Goal: Check status: Check status

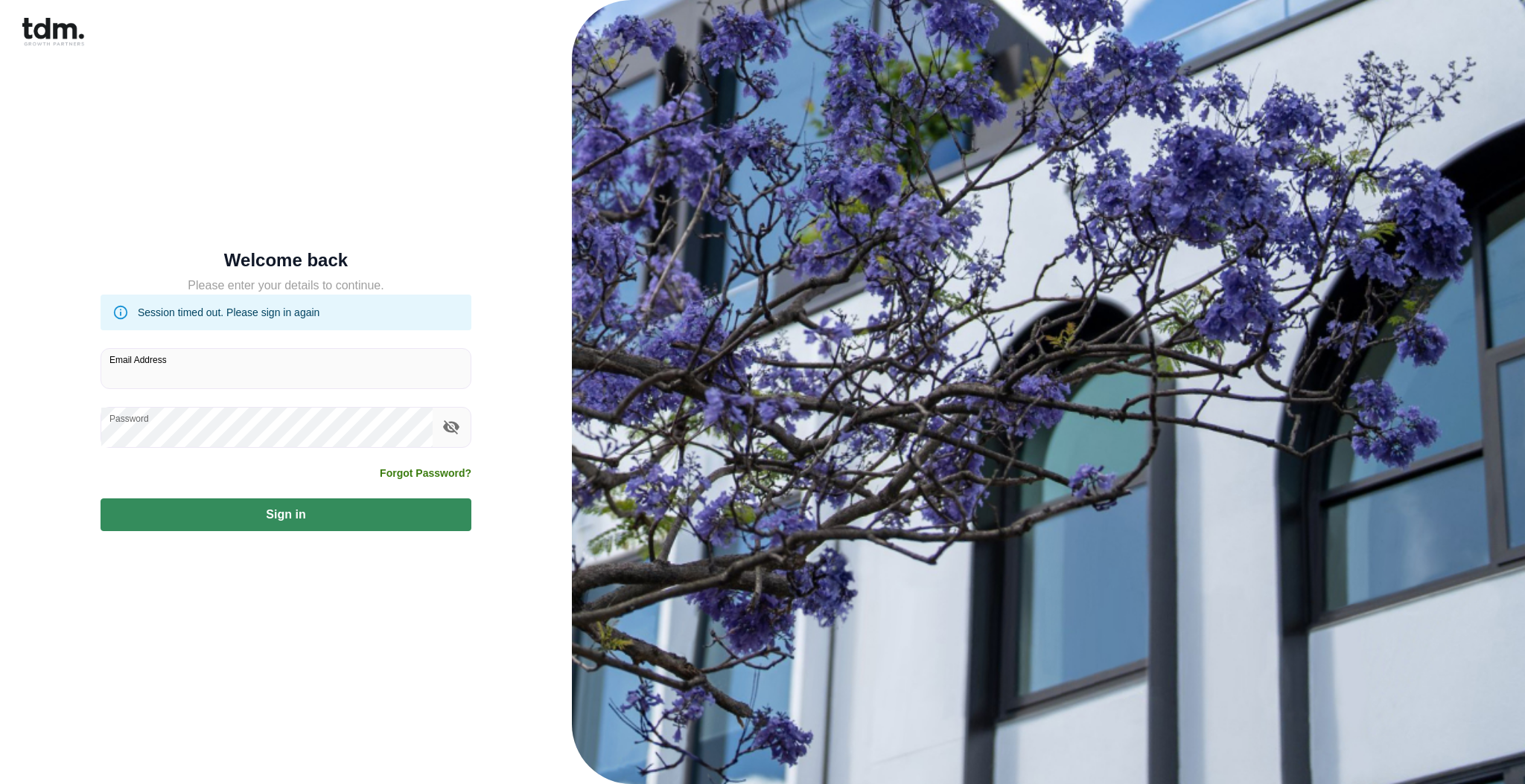
type input "**********"
click at [350, 523] on button "Sign in" at bounding box center [286, 515] width 371 height 33
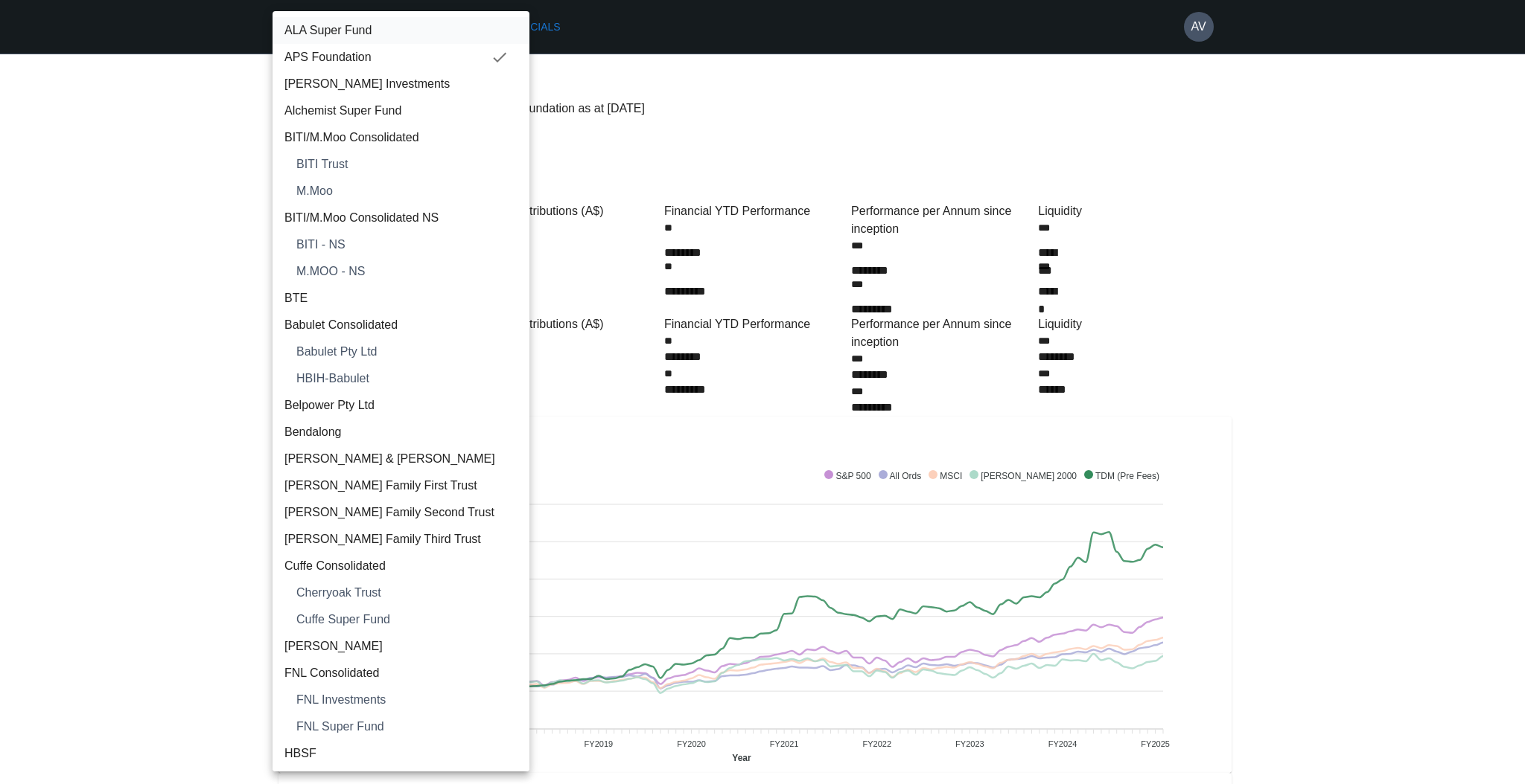
click at [344, 32] on span "ALA Super Fund" at bounding box center [401, 30] width 233 height 18
type input "**********"
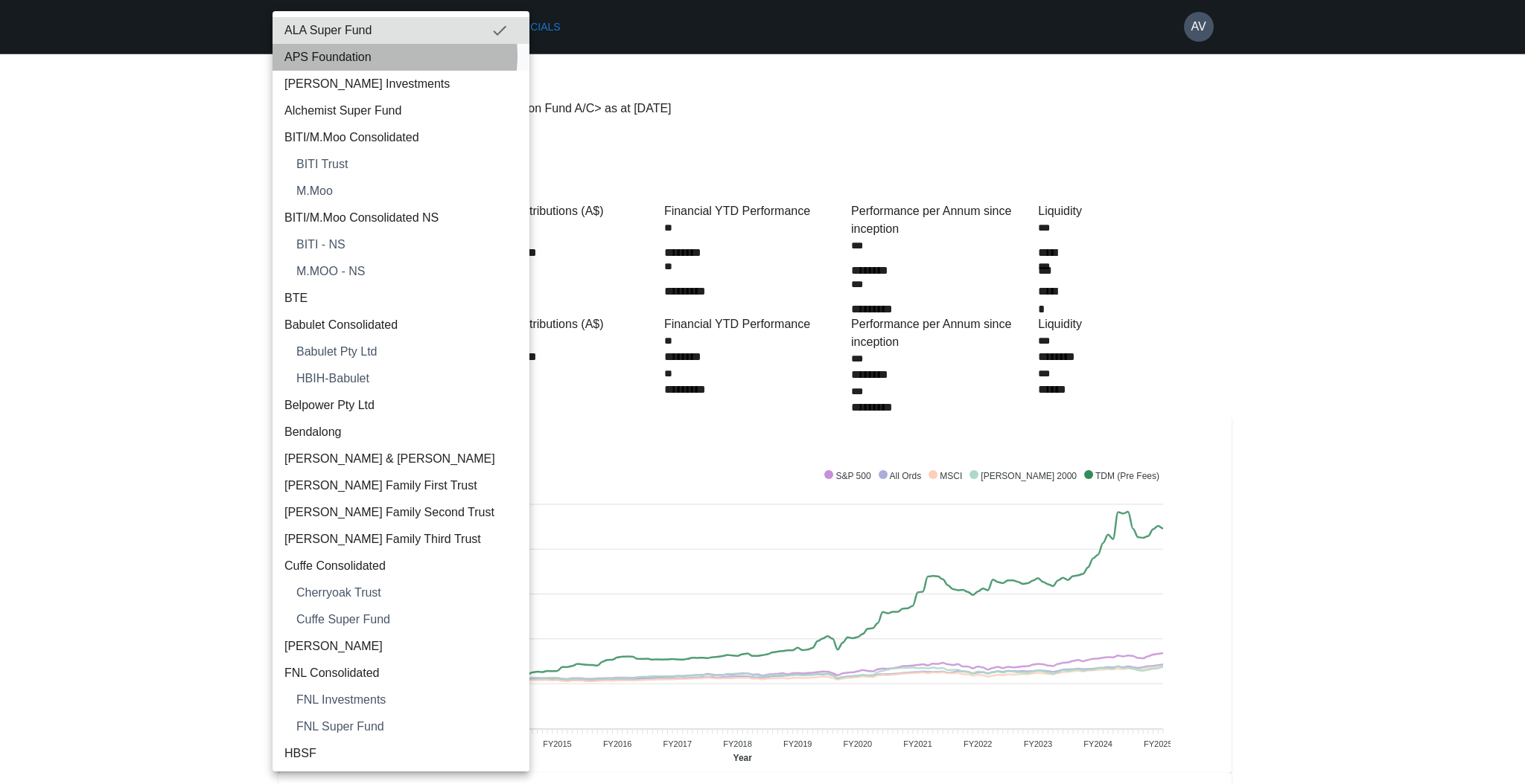
click at [389, 55] on span "APS Foundation" at bounding box center [401, 57] width 233 height 18
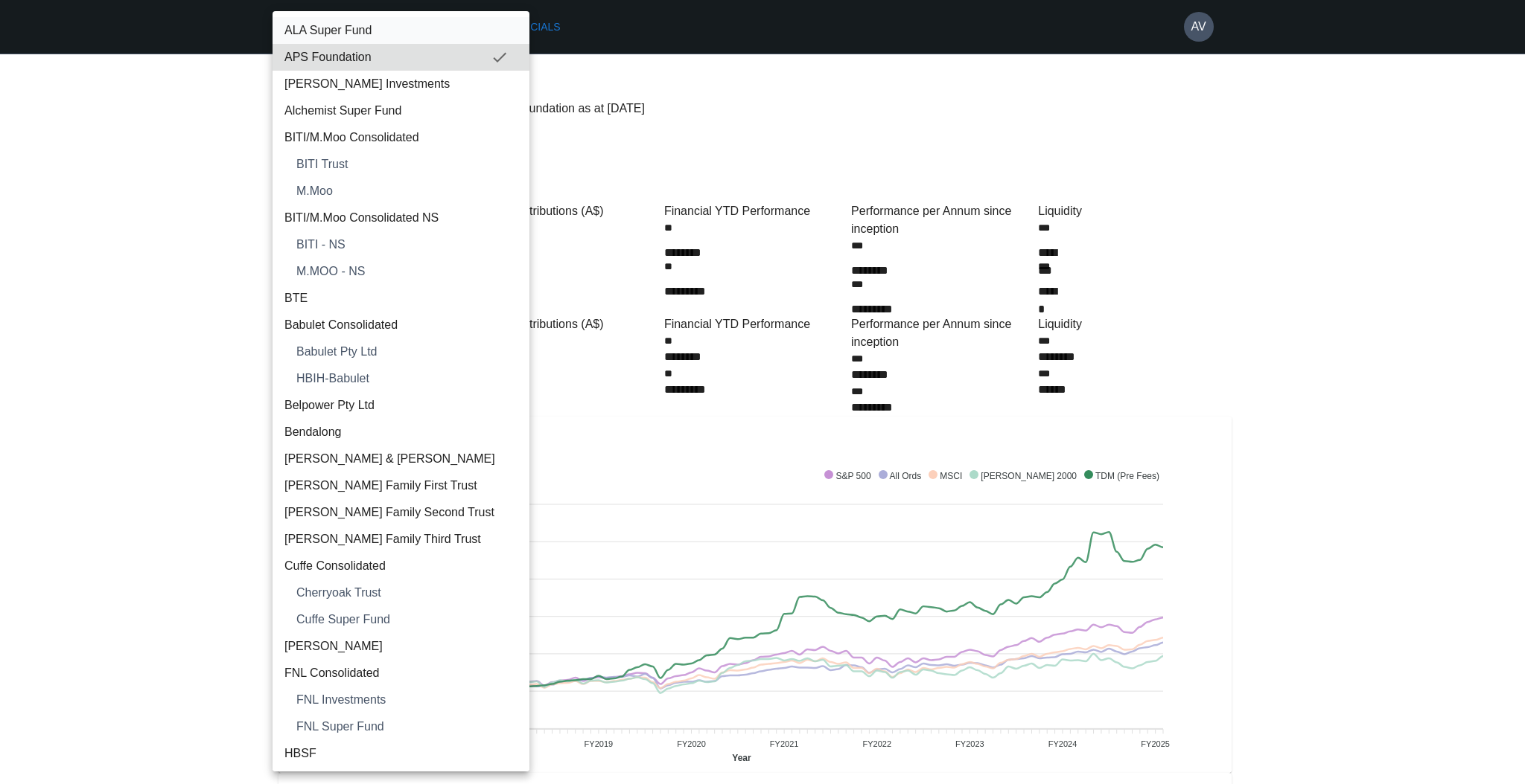
click at [343, 27] on span "ALA Super Fund" at bounding box center [401, 30] width 233 height 18
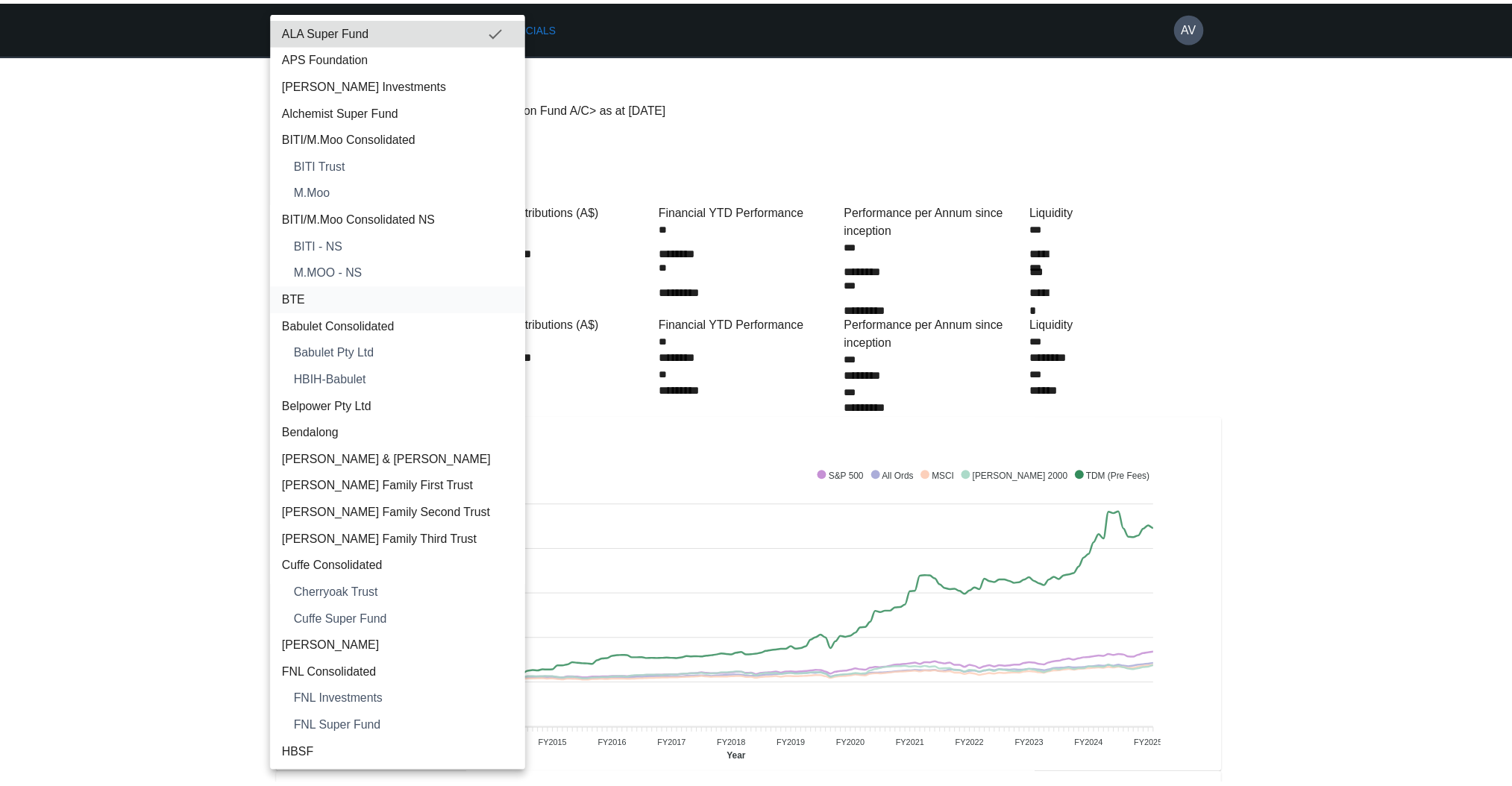
scroll to position [1330, 0]
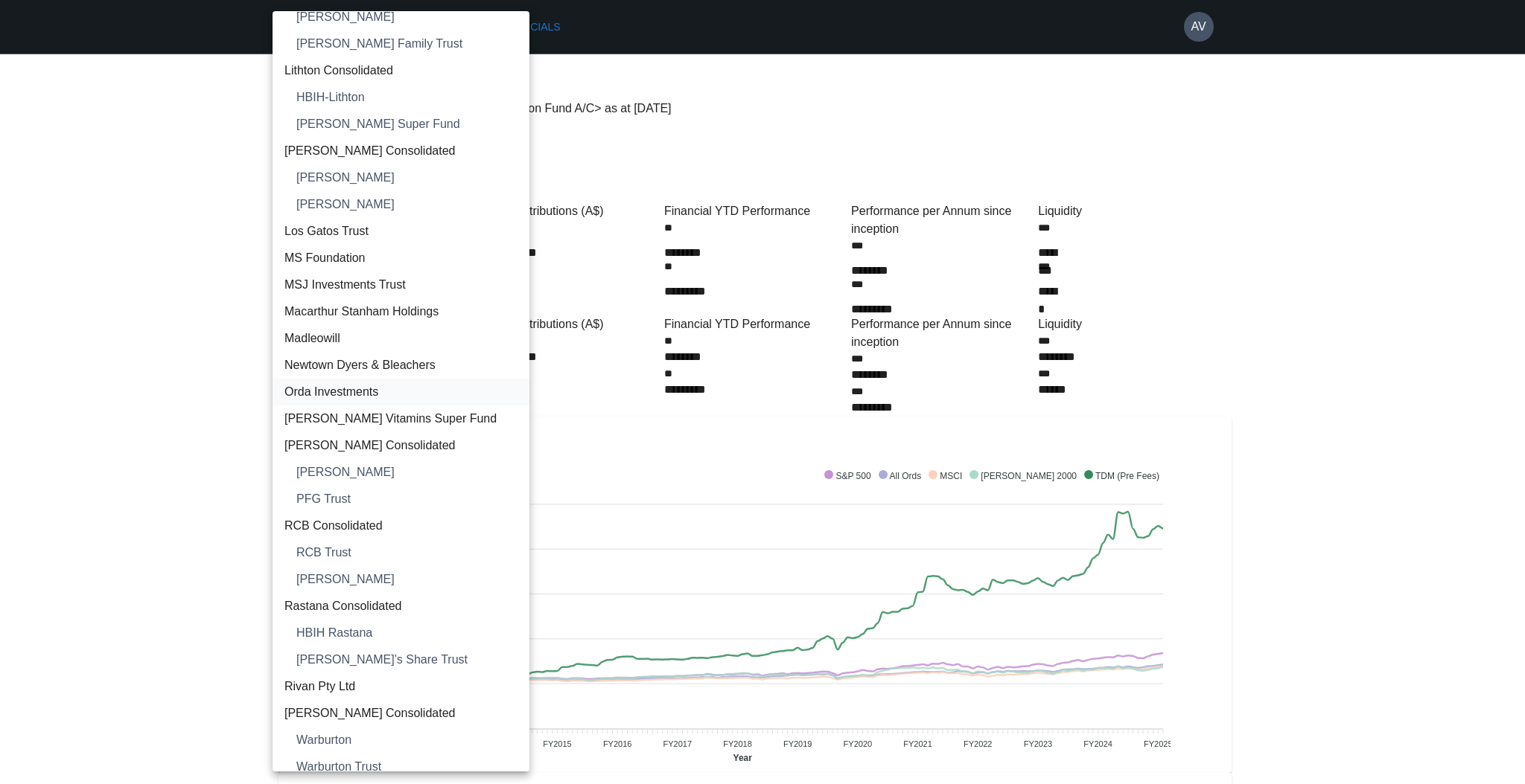
click at [388, 395] on span "Orda Investments" at bounding box center [401, 392] width 233 height 18
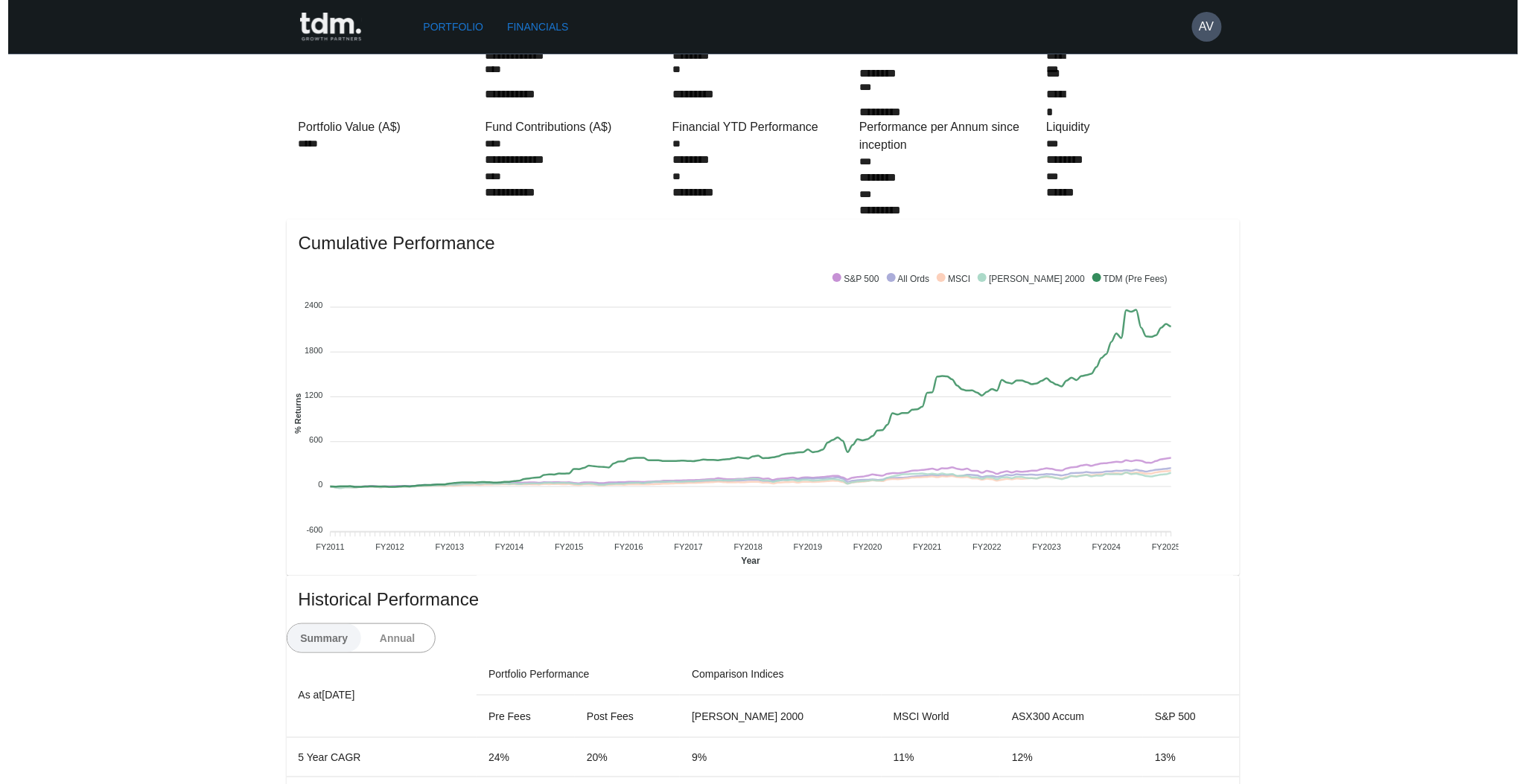
scroll to position [0, 0]
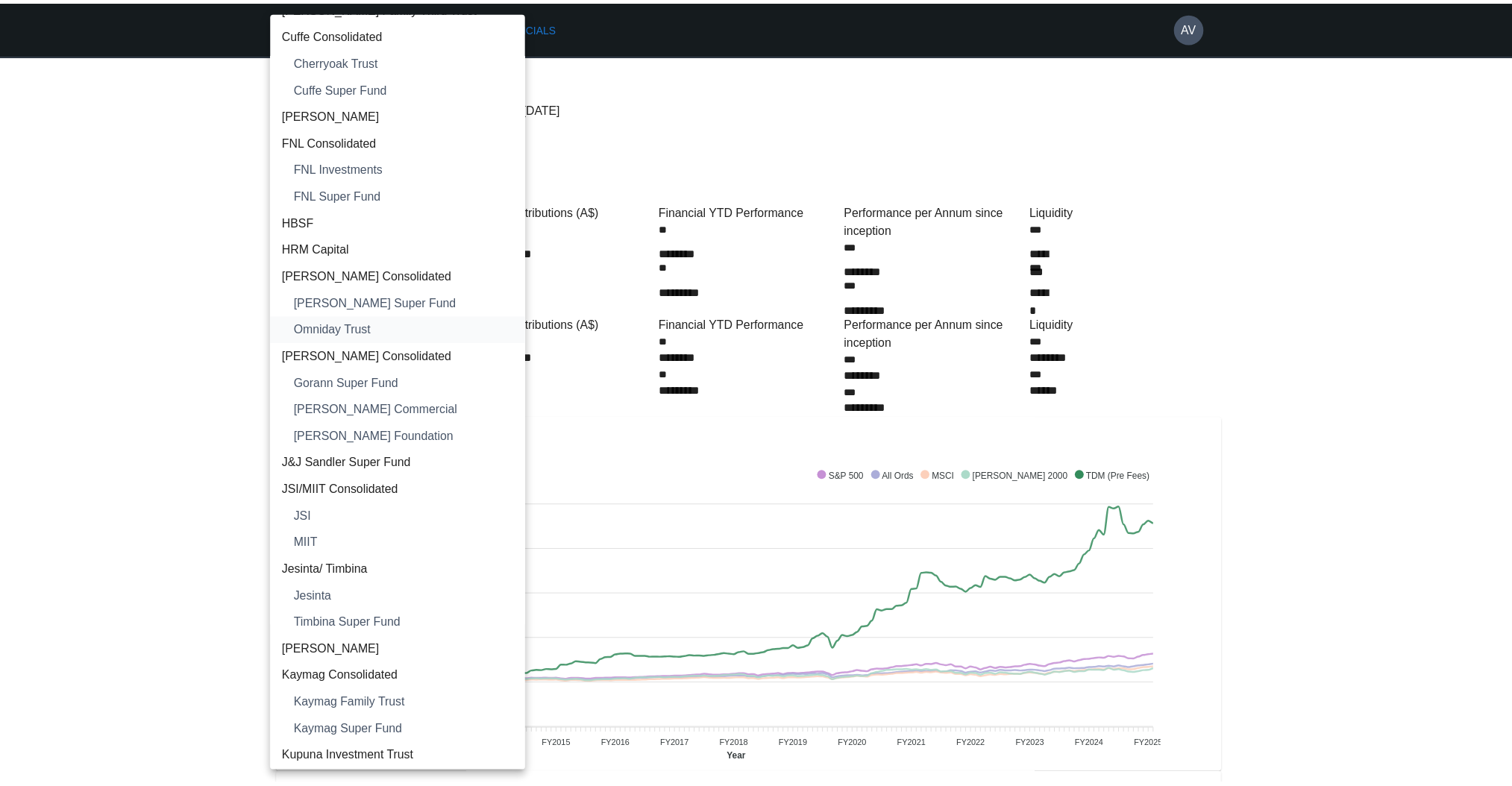
scroll to position [235, 0]
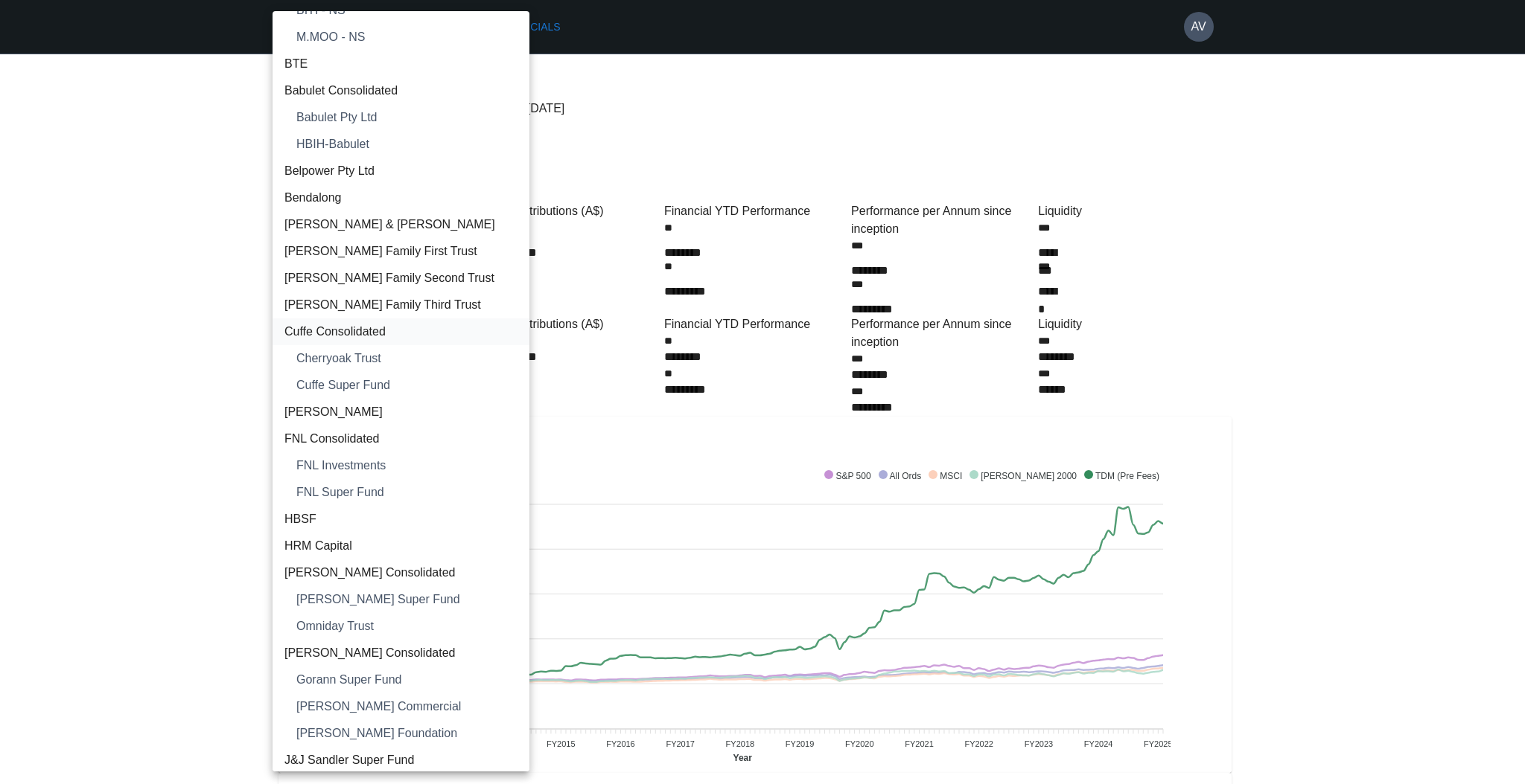
click at [379, 329] on span "Cuffe Consolidated" at bounding box center [401, 331] width 233 height 18
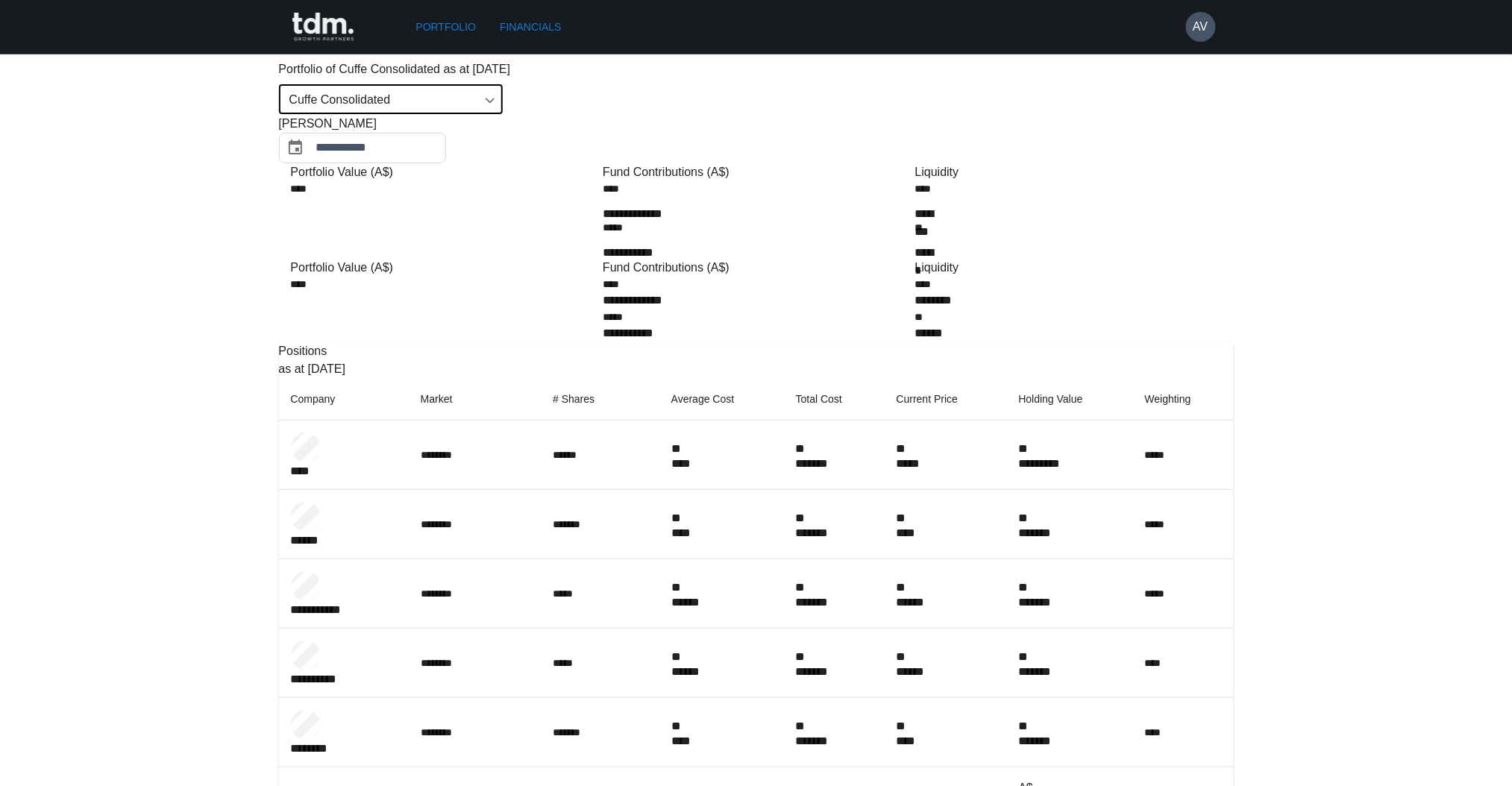
scroll to position [0, 0]
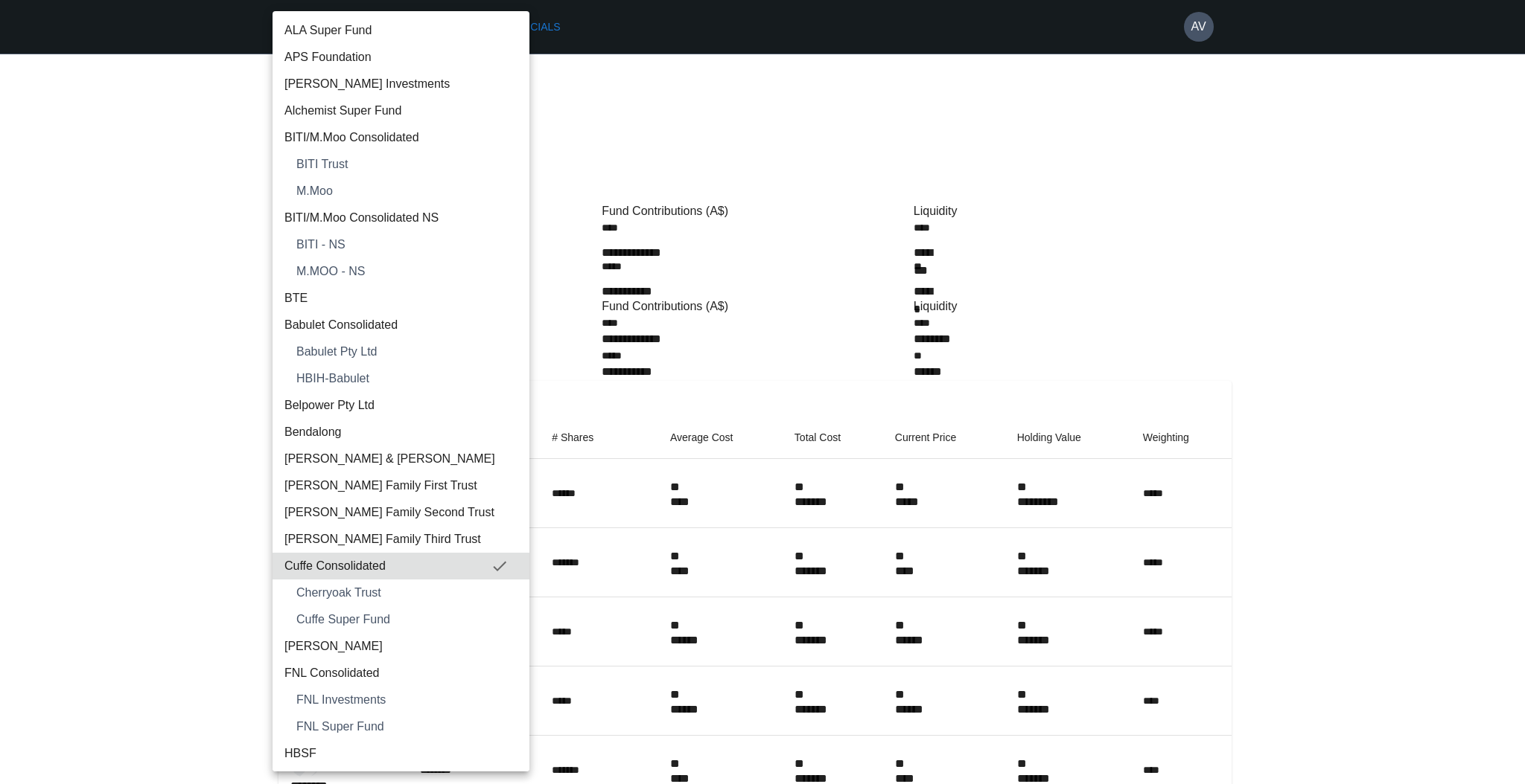
click at [330, 319] on span "Babulet Consolidated" at bounding box center [401, 325] width 233 height 18
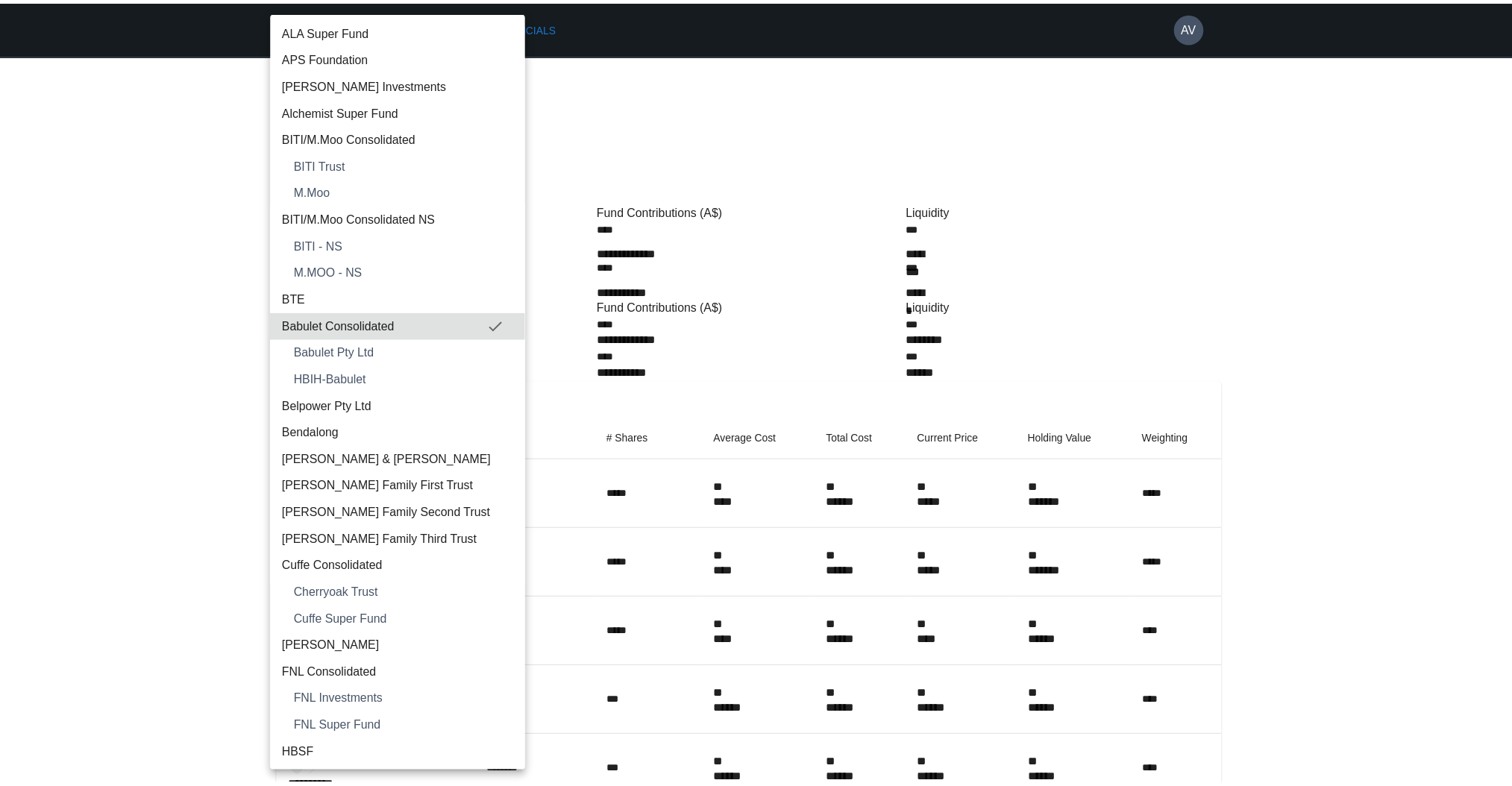
scroll to position [926, 0]
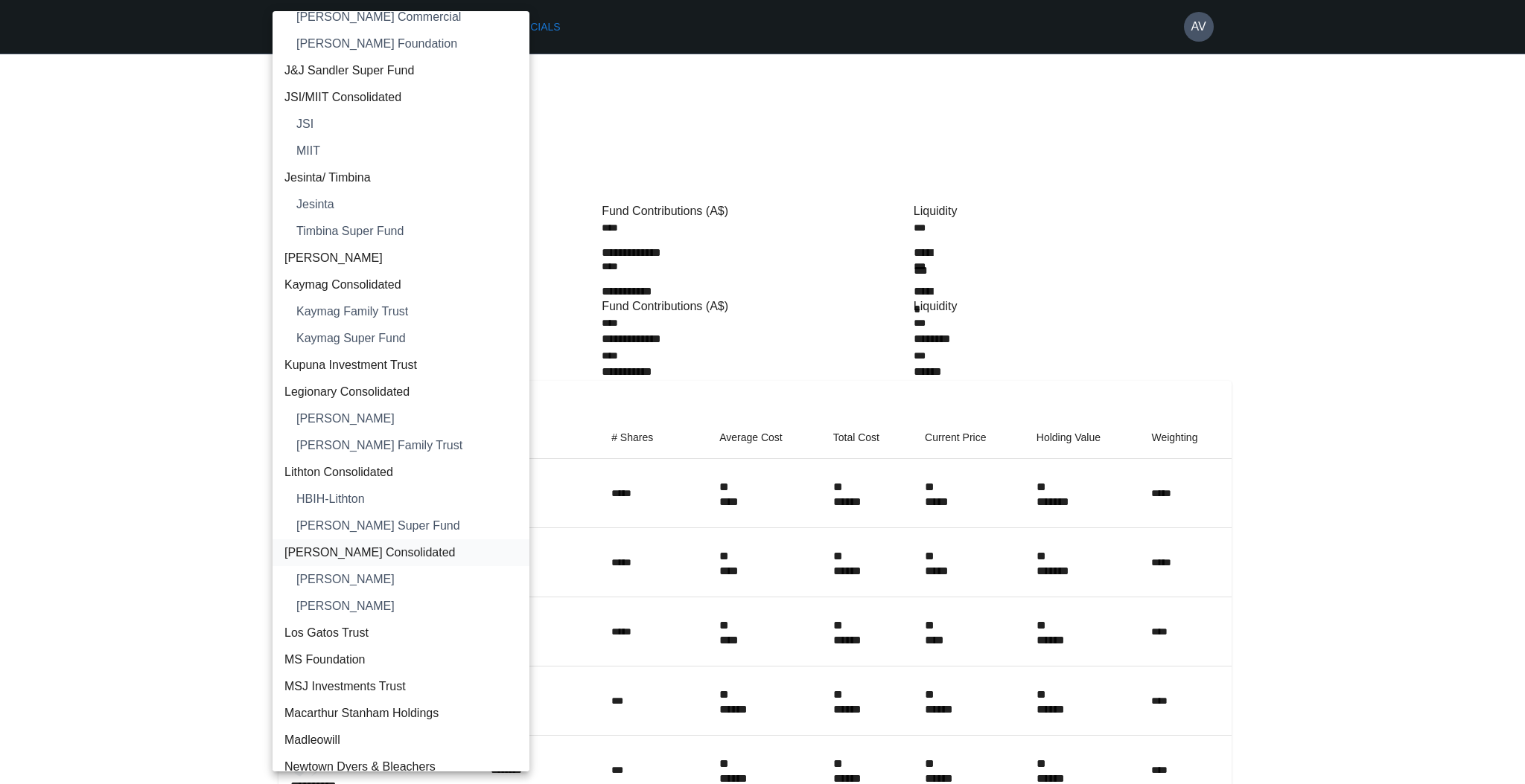
click at [471, 560] on span "[PERSON_NAME] Consolidated" at bounding box center [401, 553] width 233 height 18
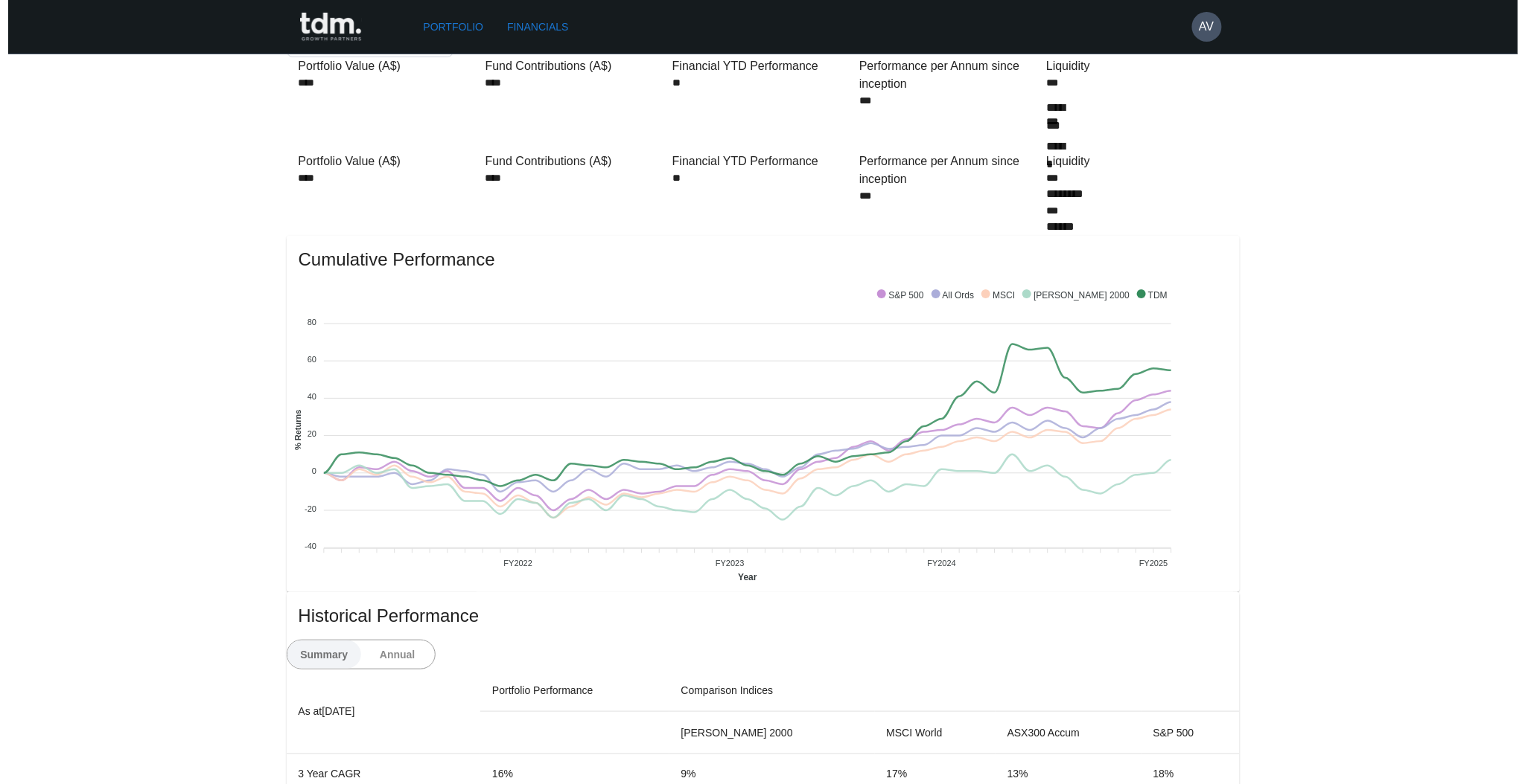
scroll to position [0, 0]
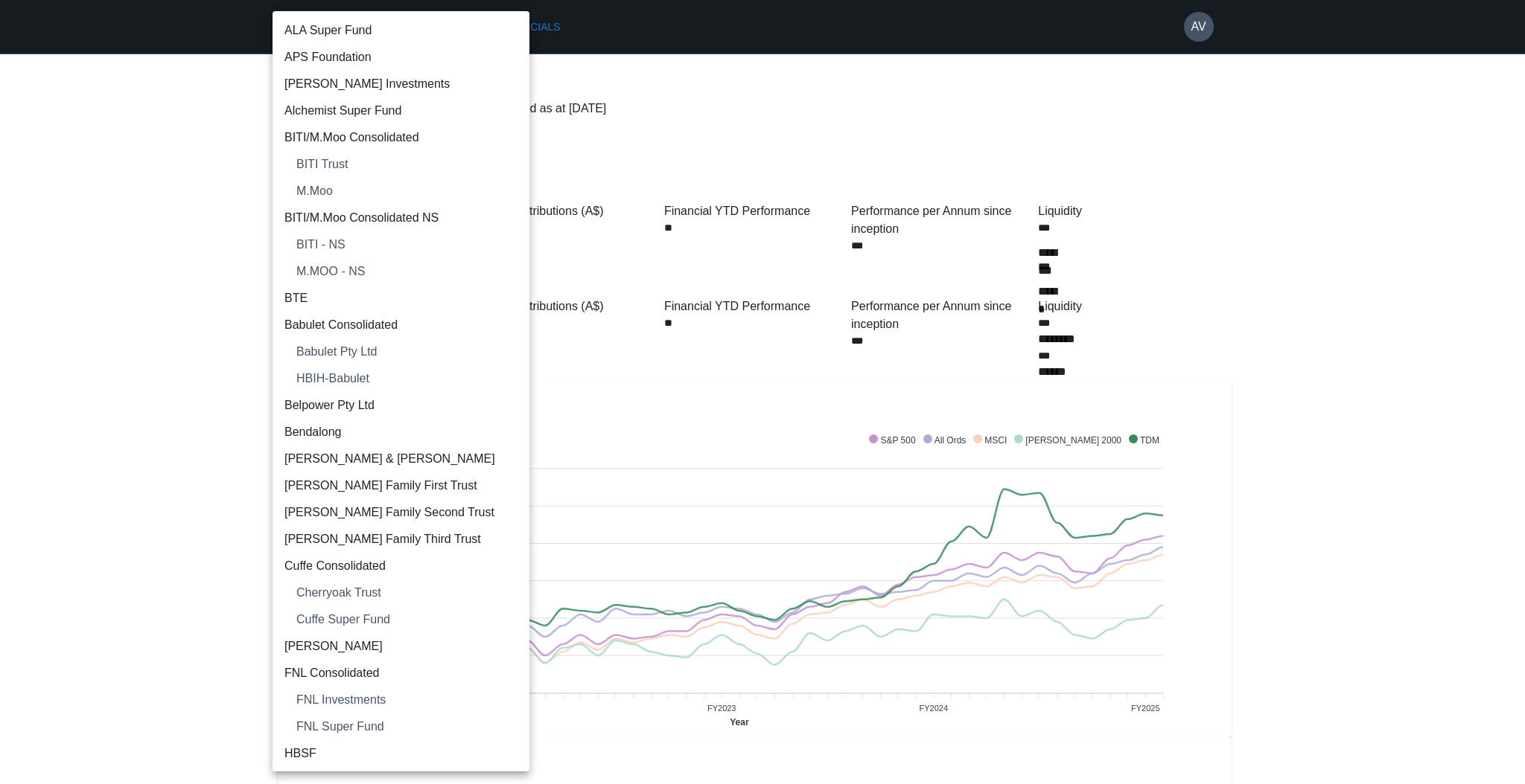
scroll to position [1085, 0]
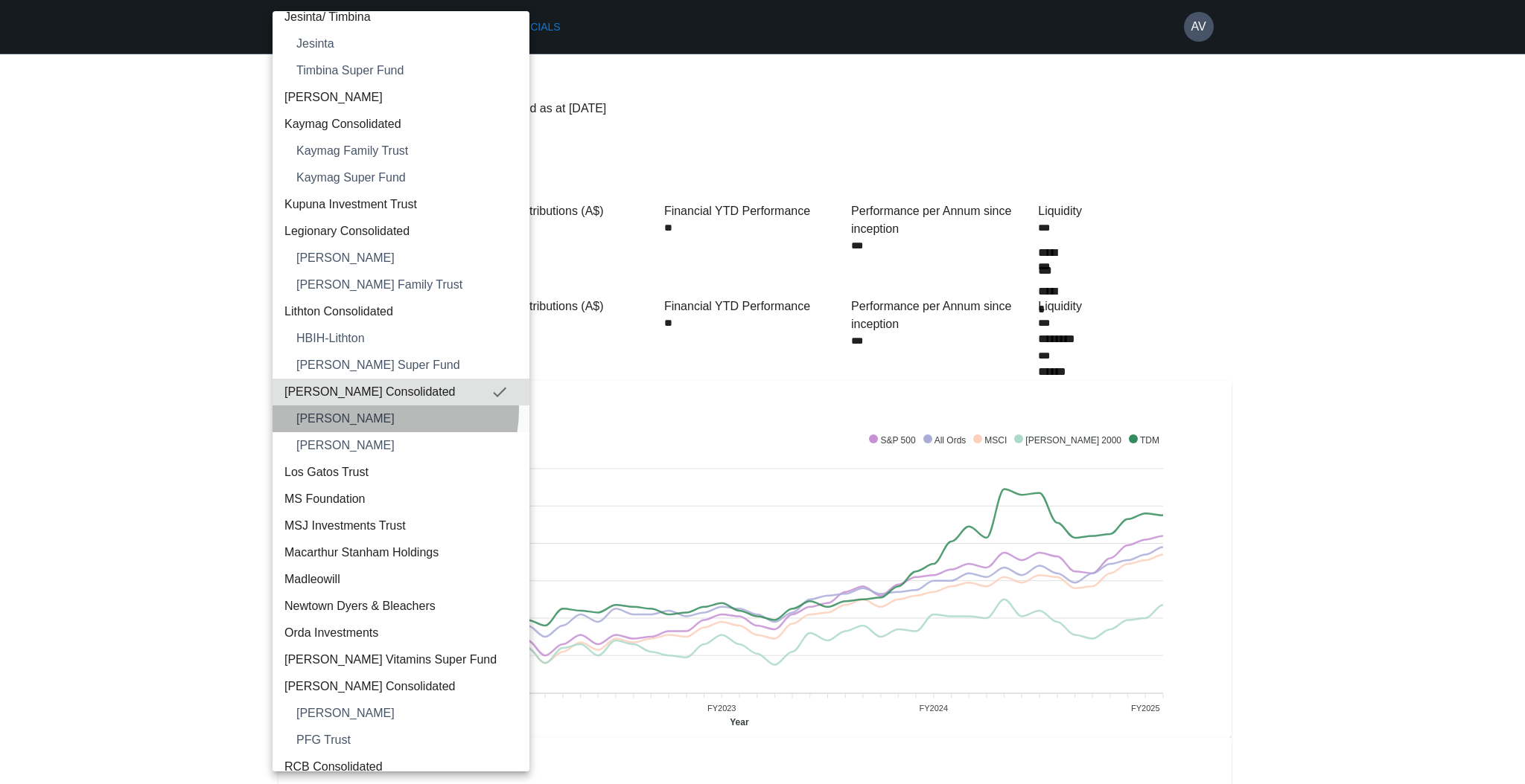
click at [379, 409] on li "[PERSON_NAME]" at bounding box center [400, 419] width 257 height 27
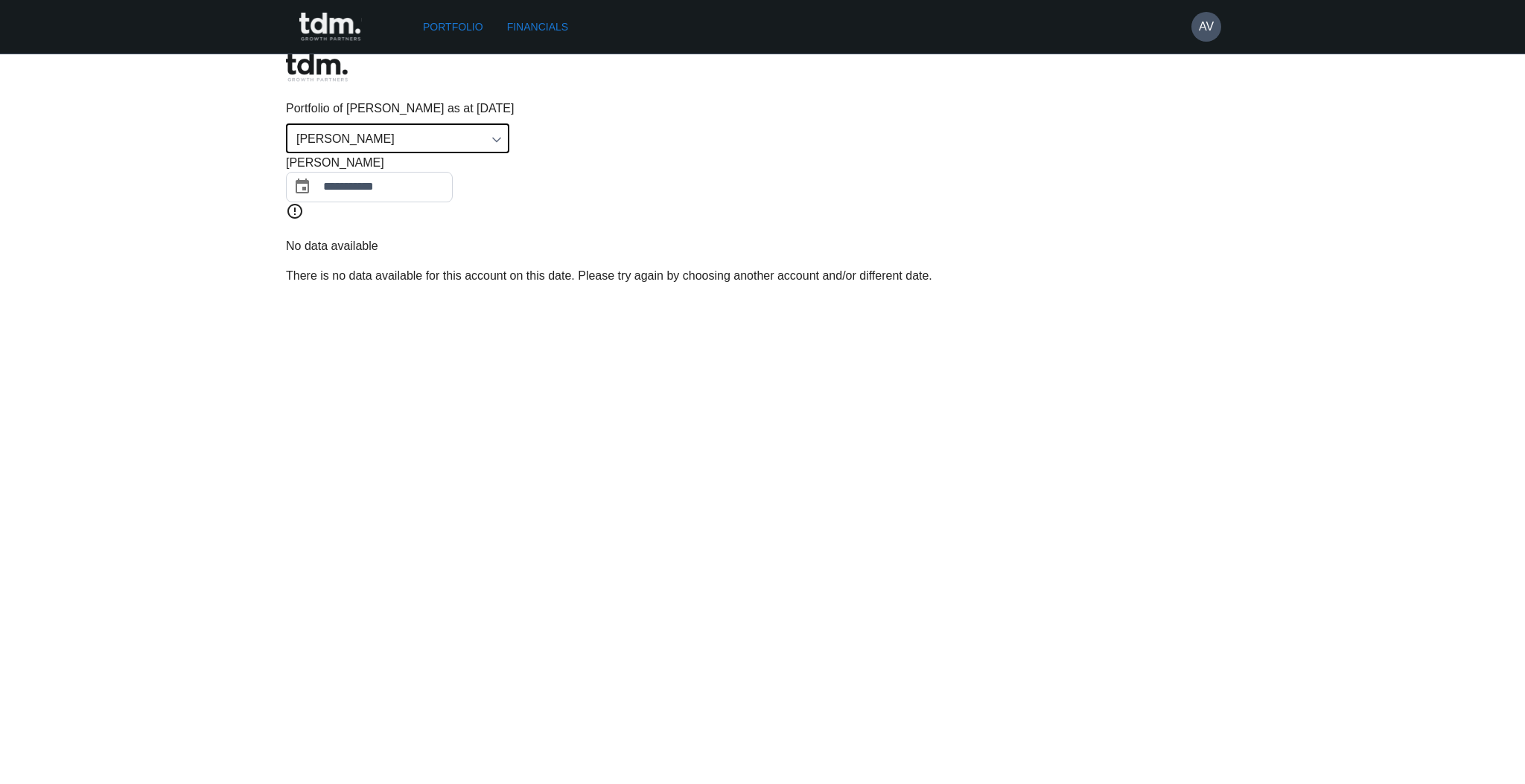
click at [389, 102] on body "**********" at bounding box center [762, 149] width 1525 height 297
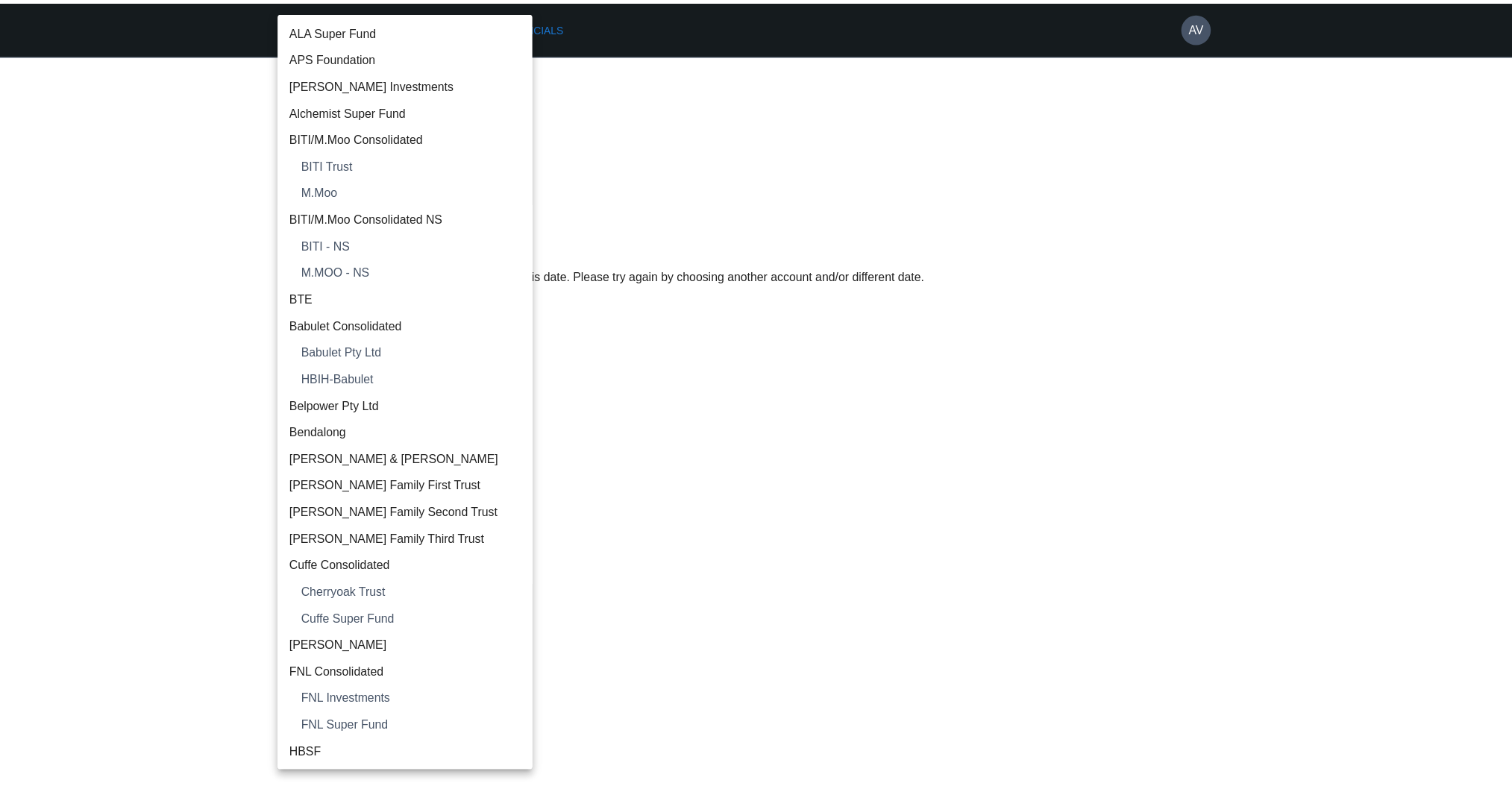
scroll to position [1114, 0]
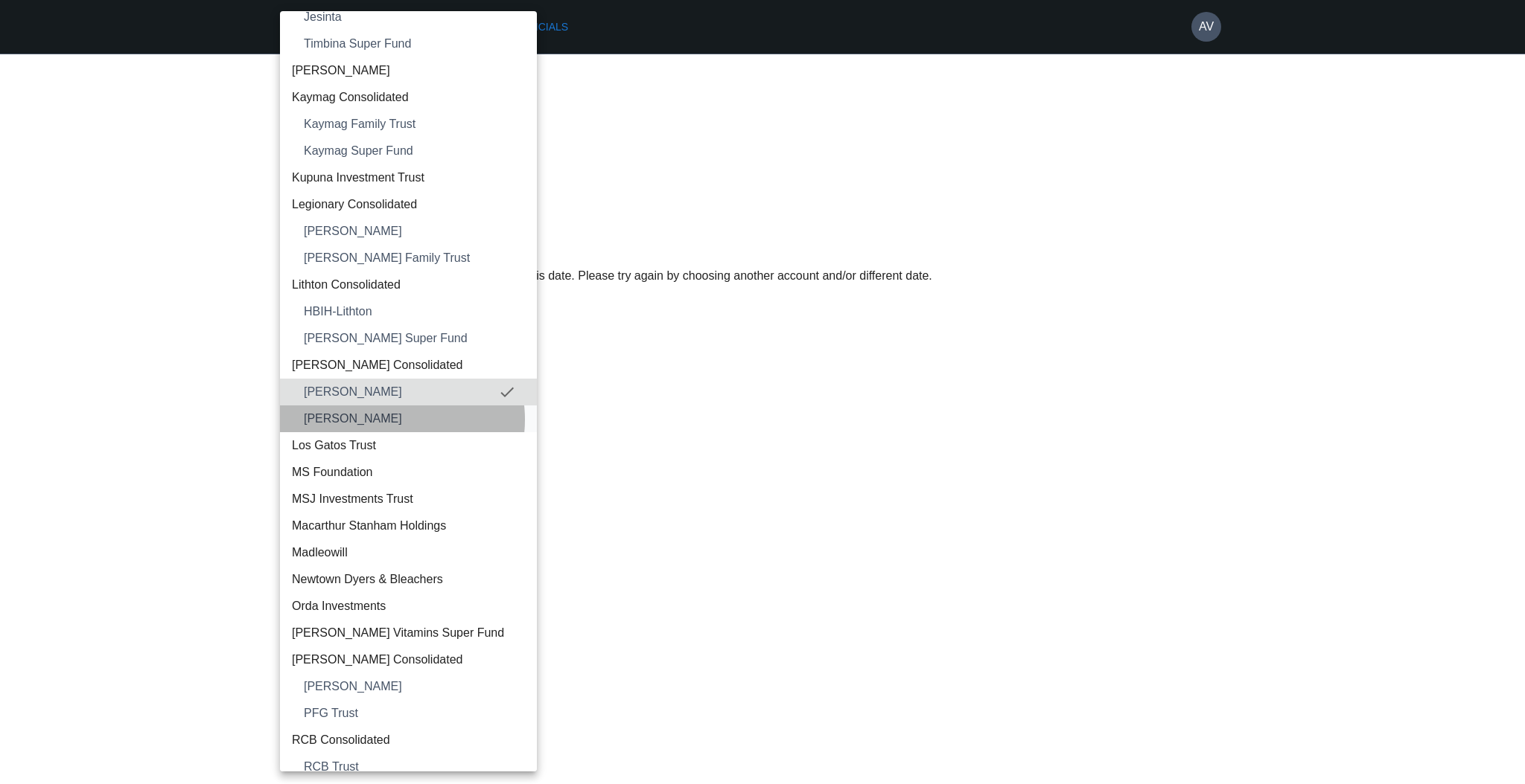
click at [392, 418] on span "[PERSON_NAME]" at bounding box center [414, 419] width 221 height 18
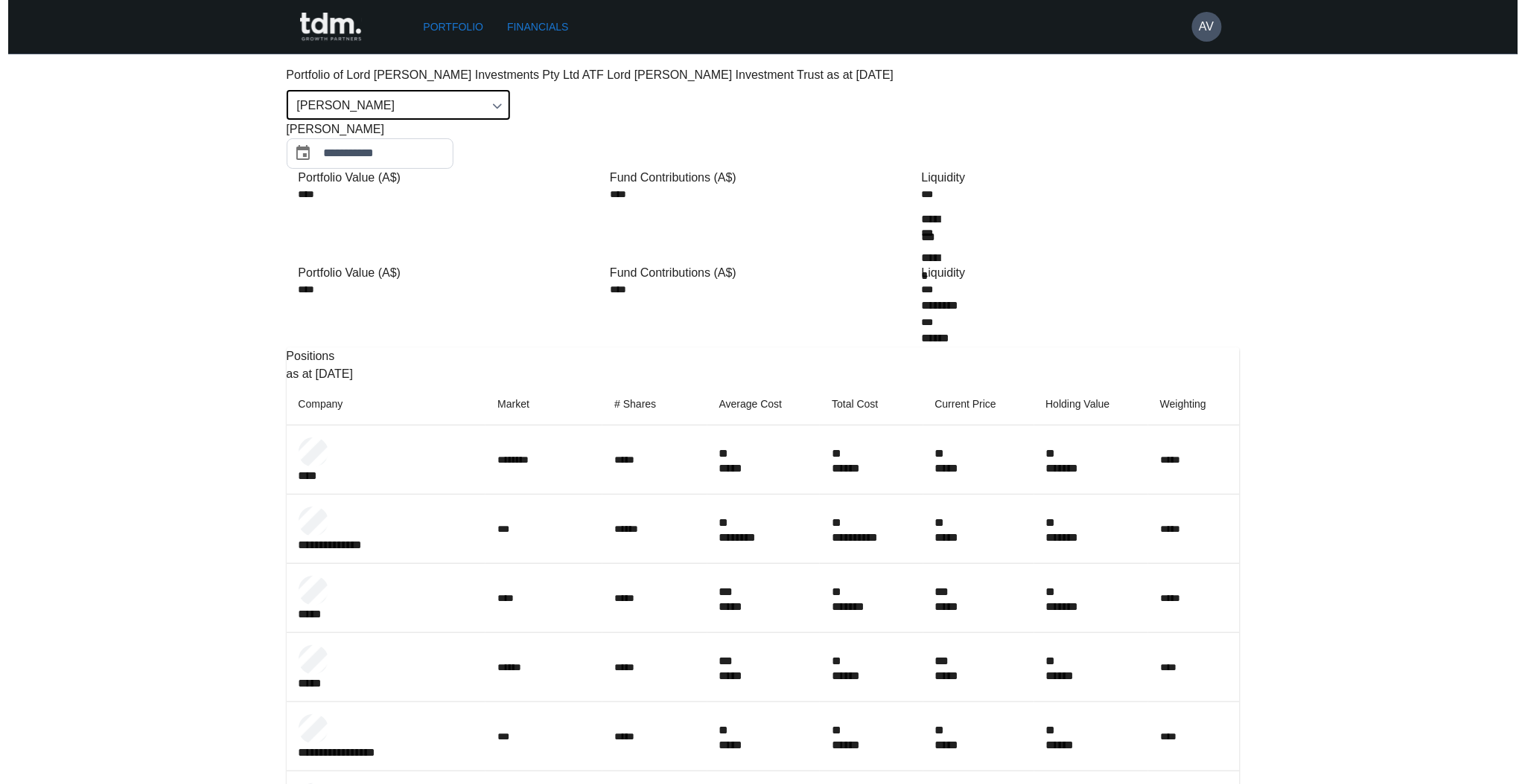
scroll to position [0, 0]
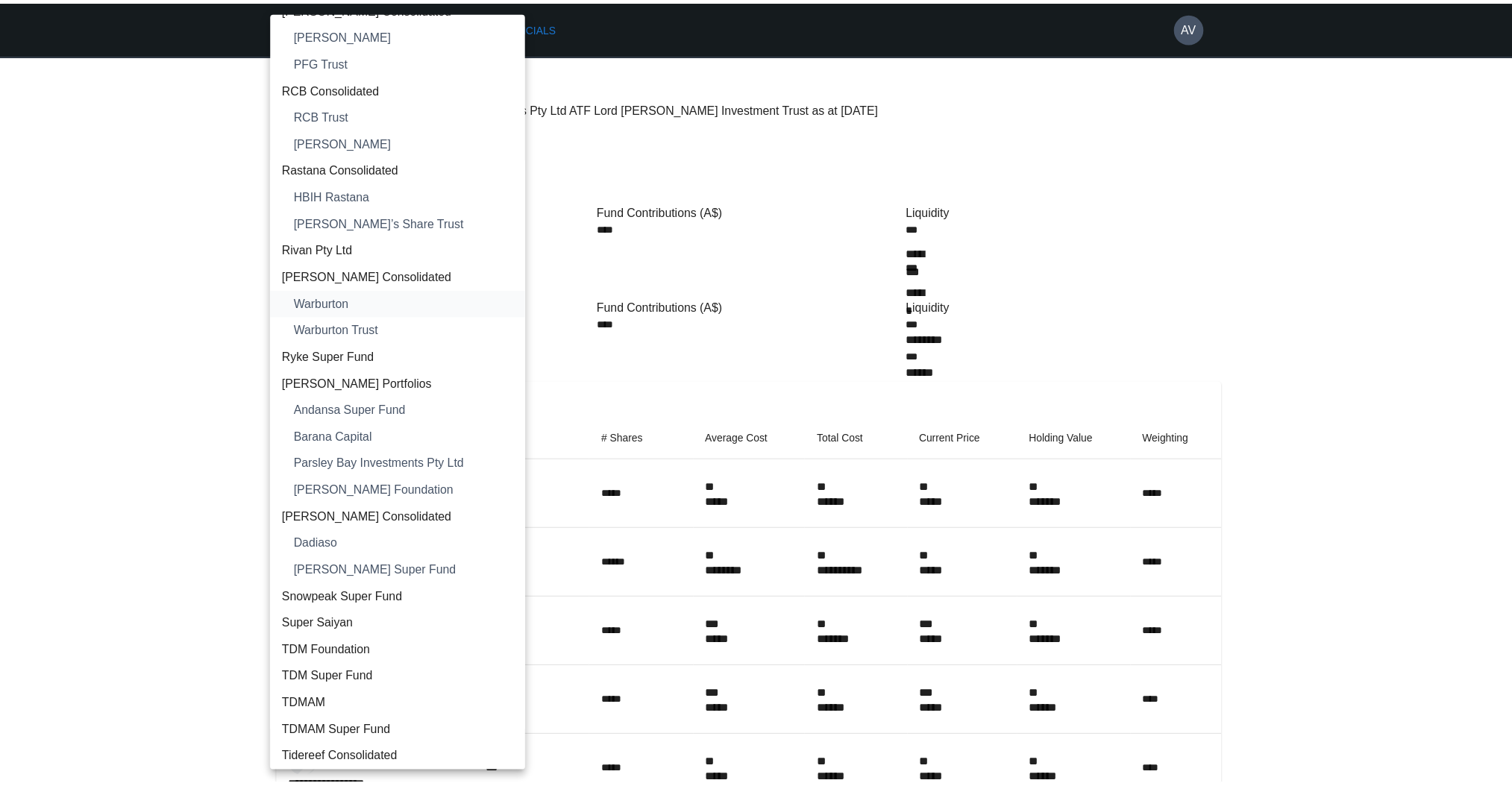
scroll to position [1838, 0]
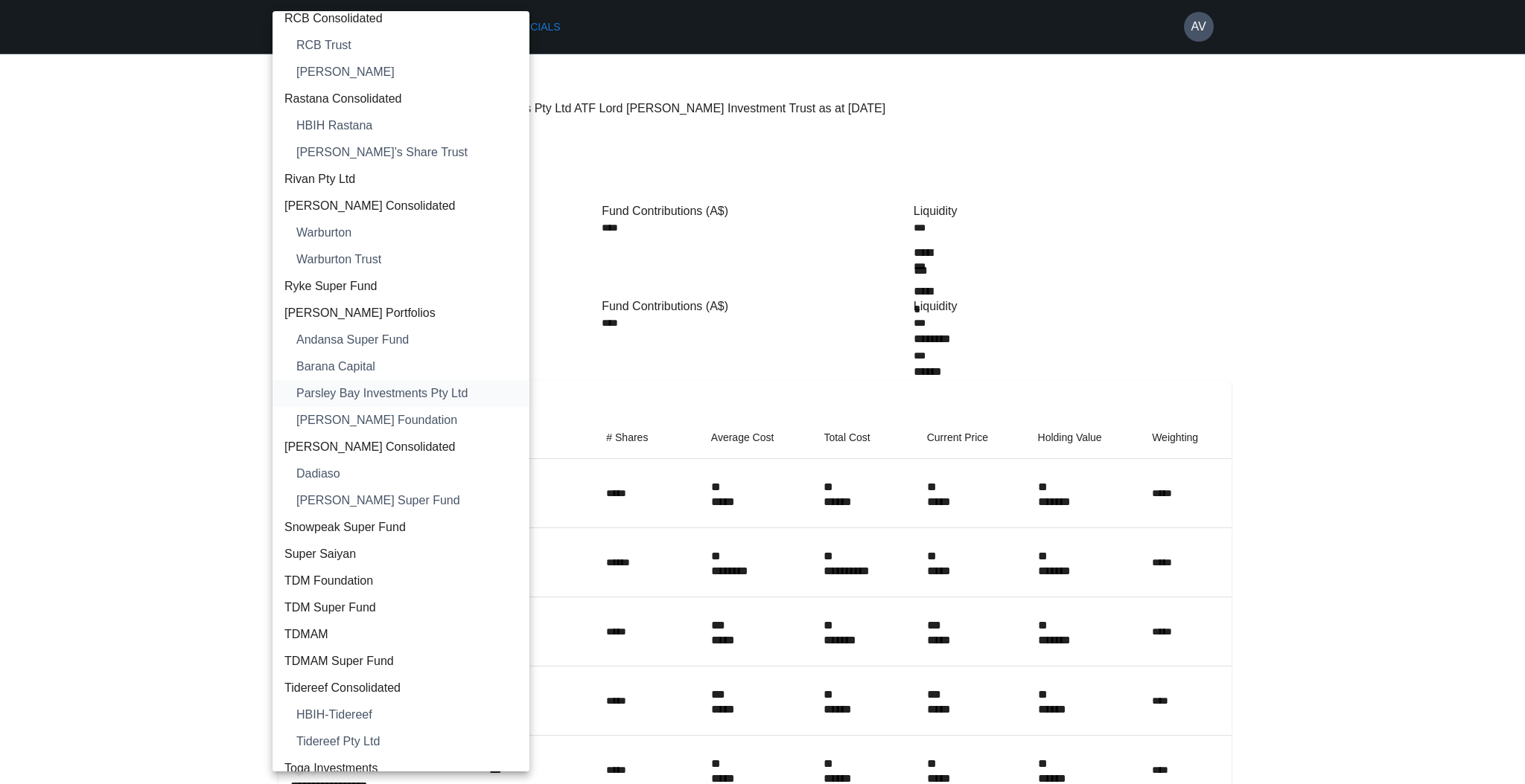
click at [367, 389] on span "Parsley Bay Investments Pty Ltd" at bounding box center [407, 393] width 221 height 18
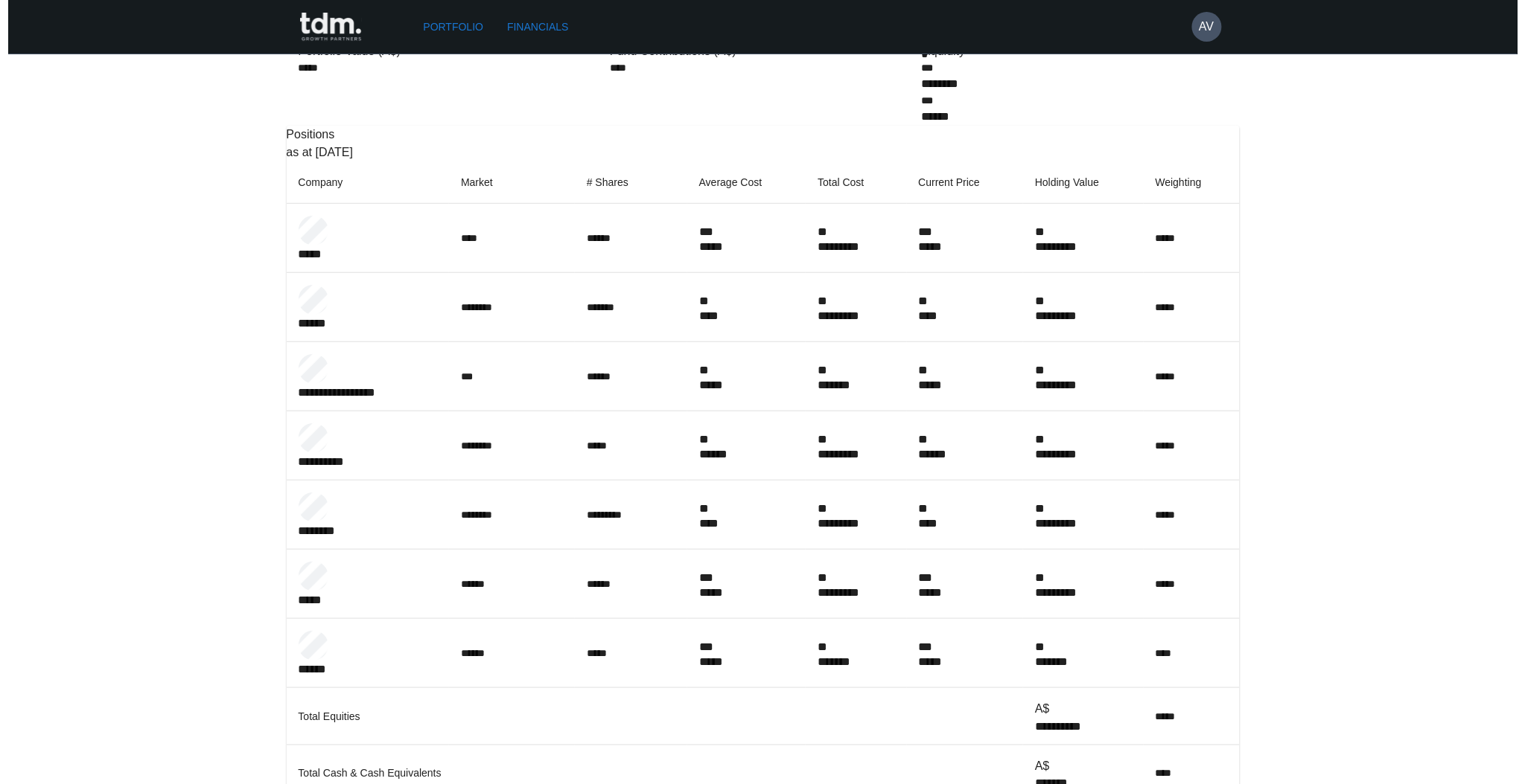
scroll to position [0, 0]
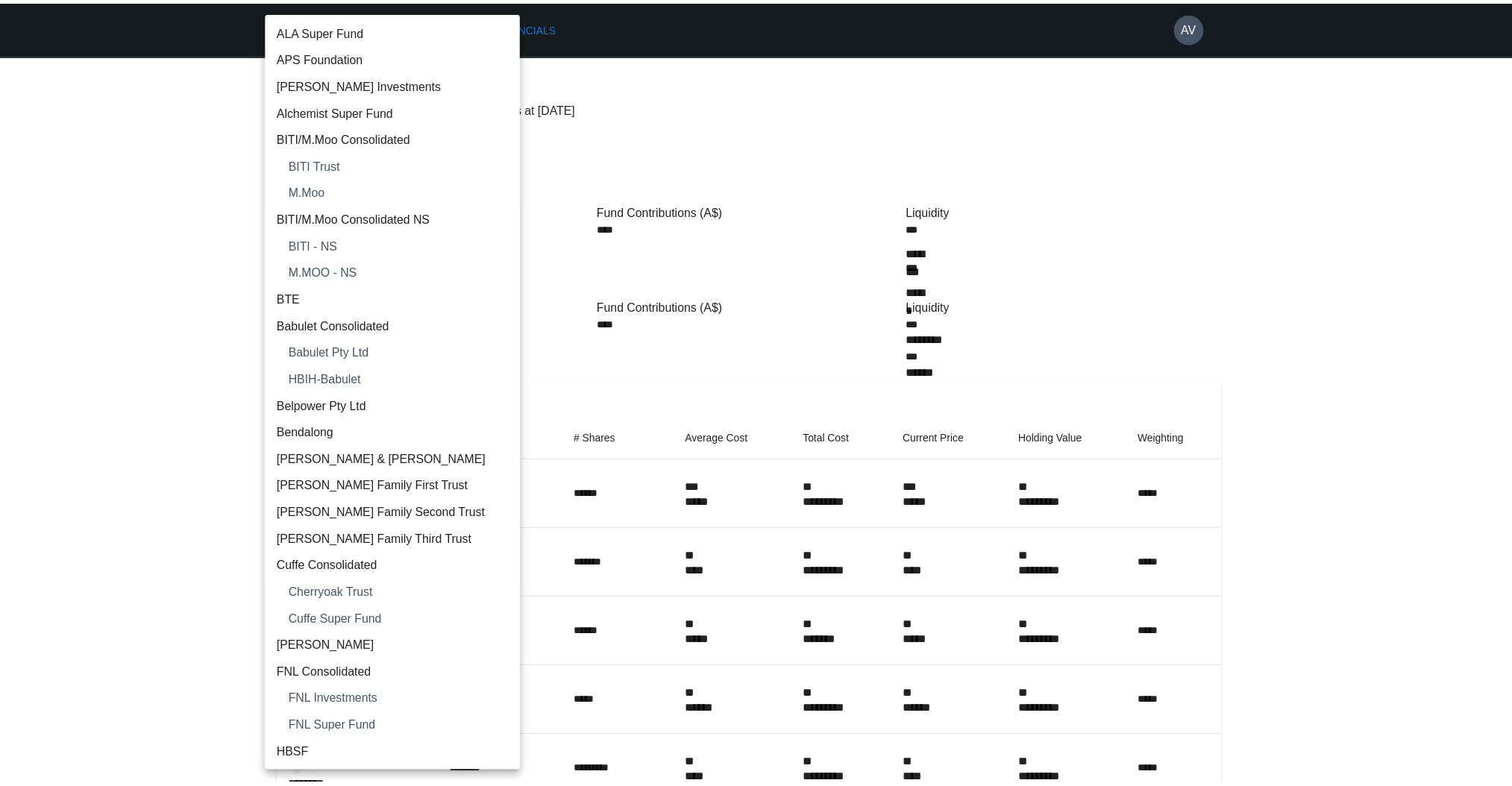
scroll to position [1840, 0]
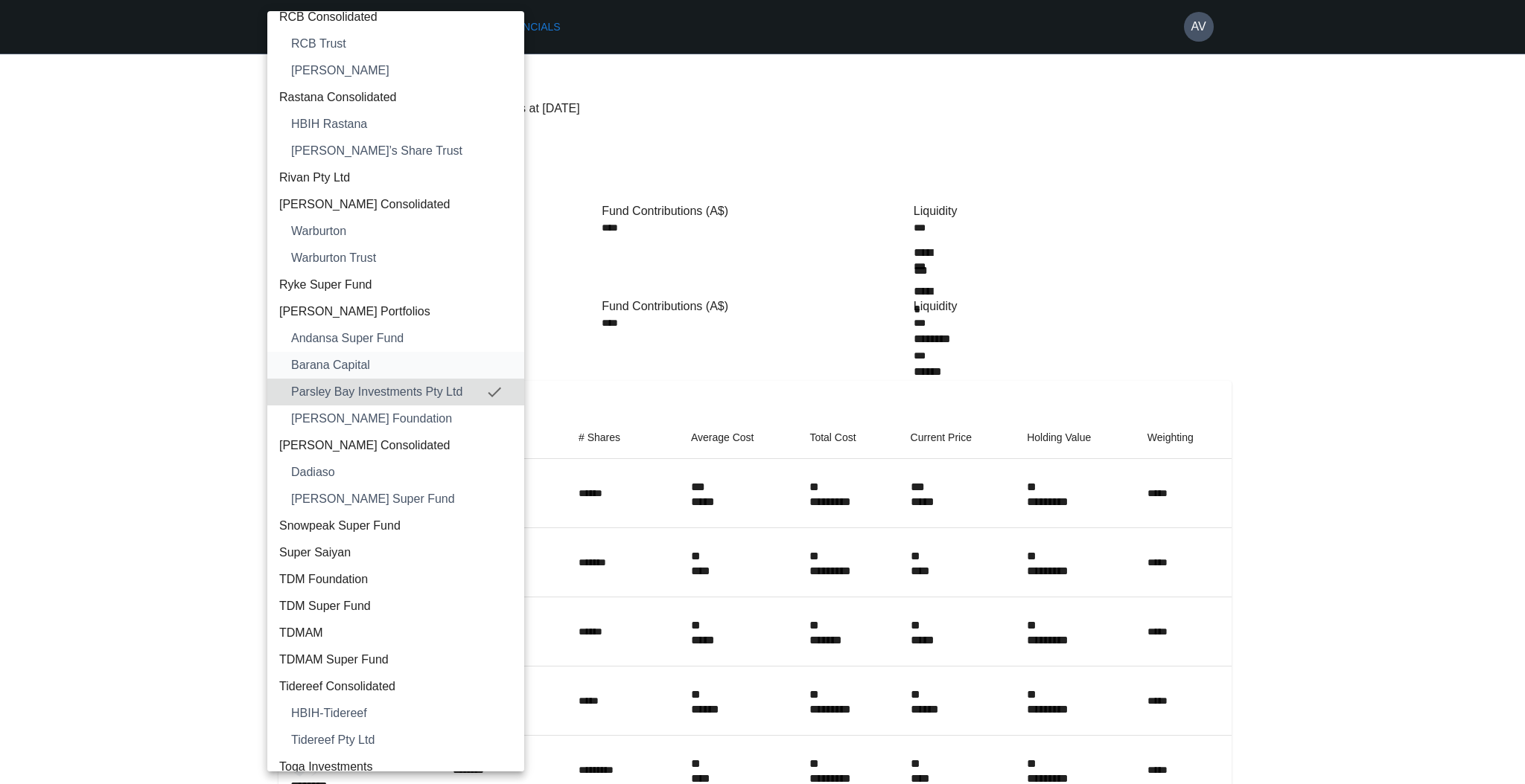
click at [356, 363] on span "Barana Capital" at bounding box center [401, 365] width 221 height 18
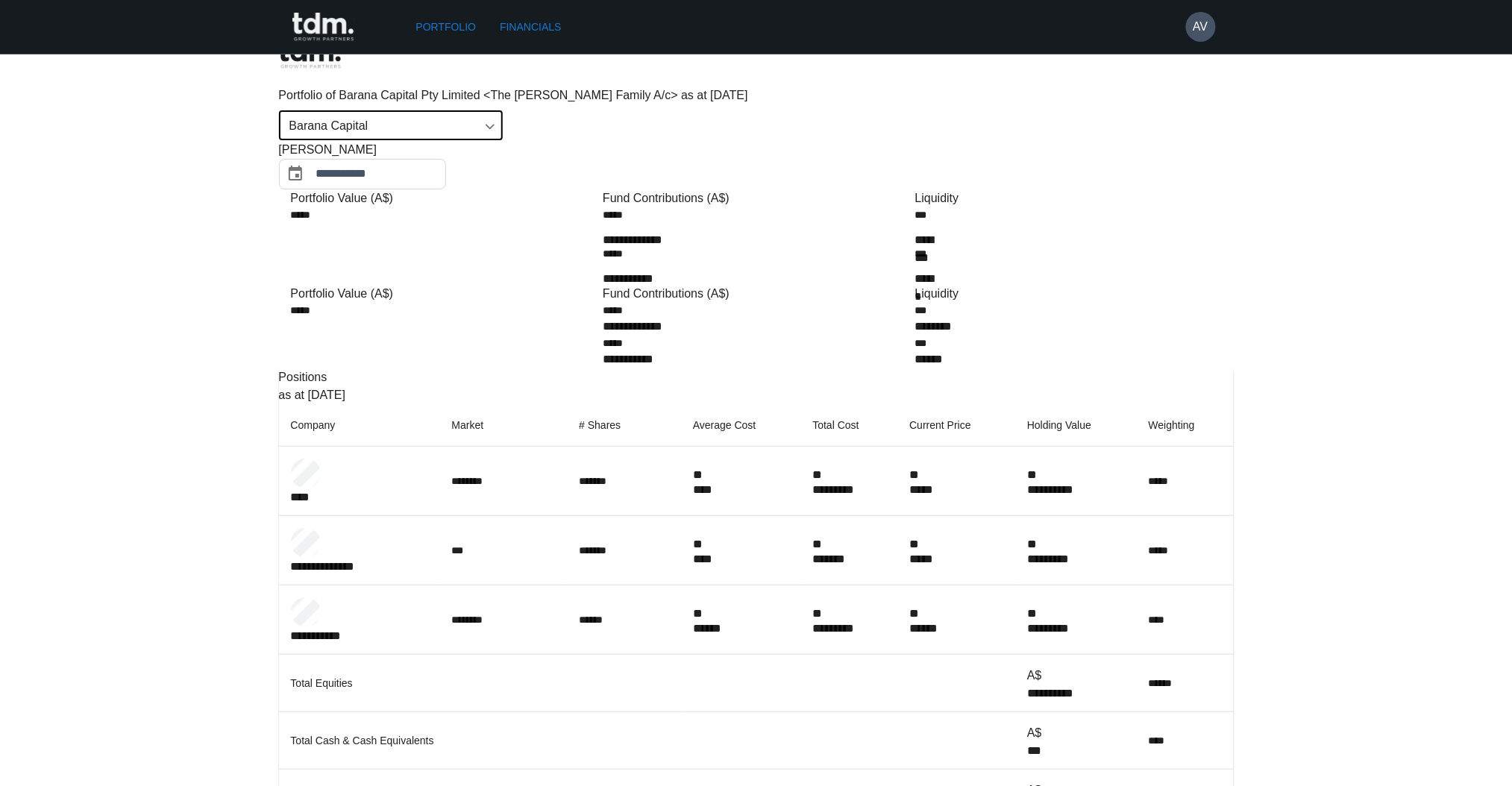
scroll to position [0, 0]
